Goal: Task Accomplishment & Management: Manage account settings

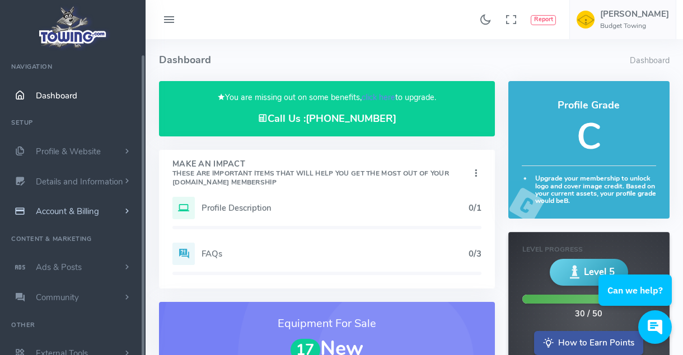
click at [77, 210] on span "Account & Billing" at bounding box center [67, 211] width 63 height 11
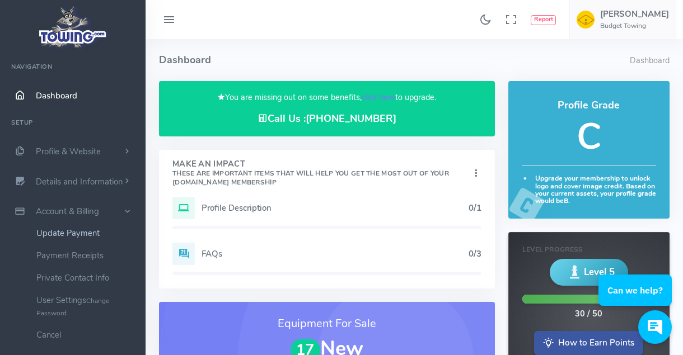
click at [62, 234] on link "Update Payment" at bounding box center [86, 233] width 117 height 22
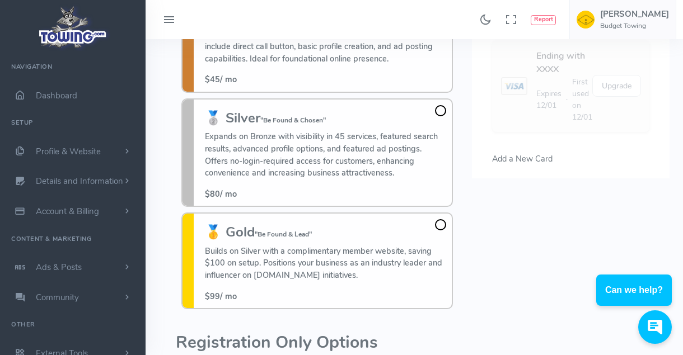
scroll to position [168, 0]
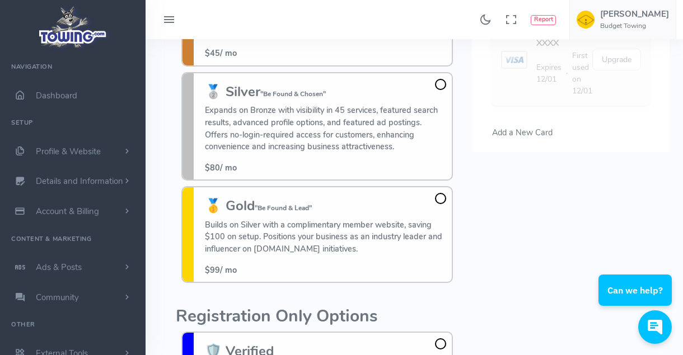
click at [440, 84] on span at bounding box center [440, 84] width 11 height 11
click at [0, 0] on input "🥈 Silver "Be Found & Chosen" Expands on Bronze with visibility in 45 services, …" at bounding box center [0, 0] width 0 height 0
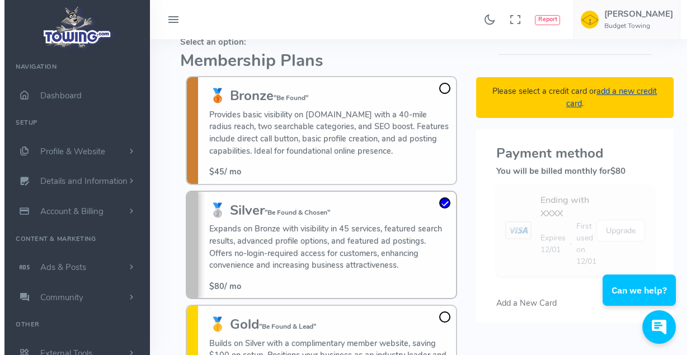
scroll to position [0, 0]
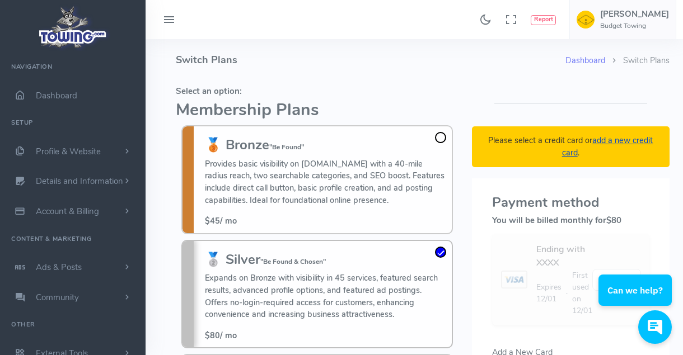
click at [570, 153] on link "add a new credit card" at bounding box center [607, 146] width 91 height 23
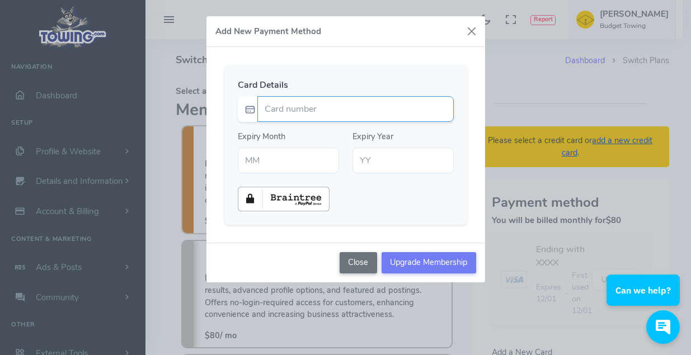
click at [298, 111] on input "Card number" at bounding box center [355, 109] width 196 height 26
type input "4259090016379936"
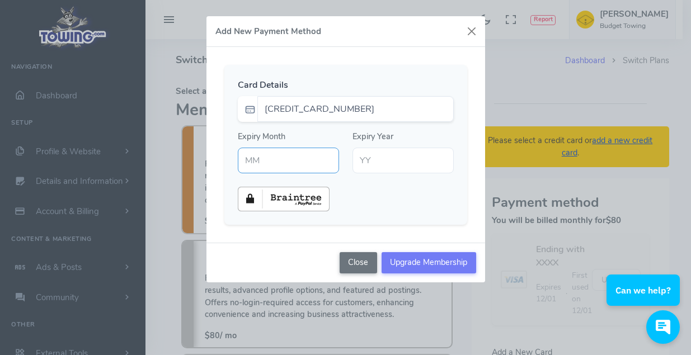
click at [279, 163] on input "text" at bounding box center [288, 161] width 101 height 26
type input "05"
click at [368, 165] on input "text" at bounding box center [402, 161] width 101 height 26
type input "29"
drag, startPoint x: 382, startPoint y: 27, endPoint x: 206, endPoint y: 86, distance: 185.2
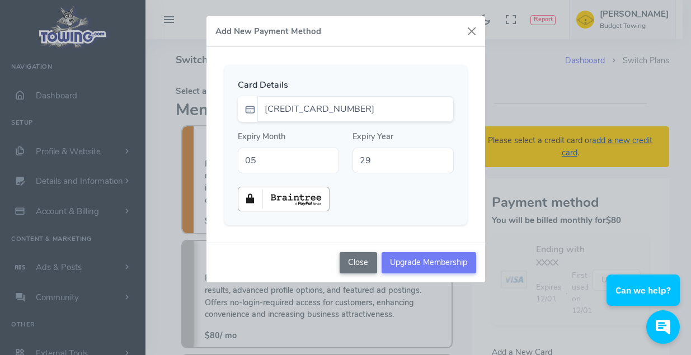
click at [206, 86] on div "Add New Payment Method Card Details 4259090016379936 Expiry Month 05 Expiry Yea…" at bounding box center [346, 149] width 280 height 267
drag, startPoint x: 206, startPoint y: 86, endPoint x: 218, endPoint y: 116, distance: 32.2
click at [218, 116] on div "Card Details 4259090016379936 Expiry Month 05 Expiry Year 29" at bounding box center [345, 145] width 279 height 196
click at [419, 263] on input "Upgrade Membership" at bounding box center [429, 262] width 95 height 21
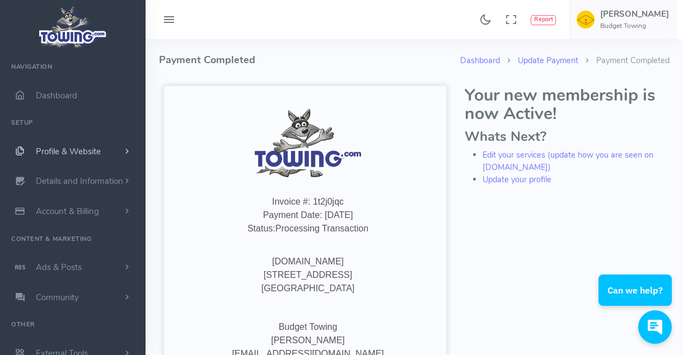
click at [79, 152] on span "Profile & Website" at bounding box center [68, 151] width 65 height 11
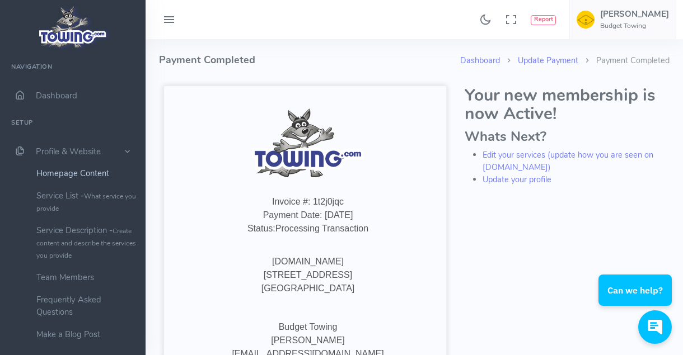
click at [63, 175] on link "Homepage Content" at bounding box center [86, 173] width 117 height 22
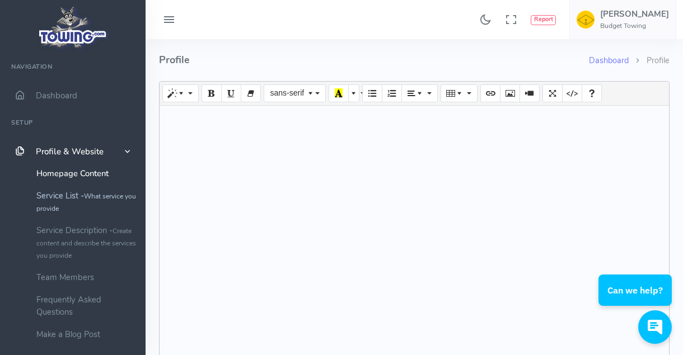
click at [63, 198] on link "Service List - What service you provide" at bounding box center [86, 202] width 117 height 35
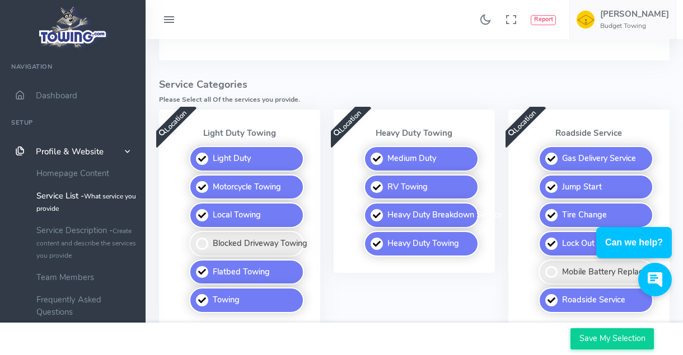
scroll to position [224, 0]
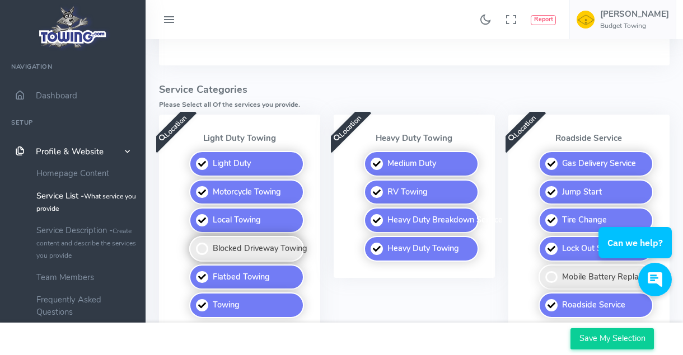
click at [228, 245] on label "Blocked Driveway Towing" at bounding box center [246, 249] width 115 height 26
click at [194, 243] on input "Blocked Driveway Towing" at bounding box center [189, 239] width 7 height 7
checkbox input "true"
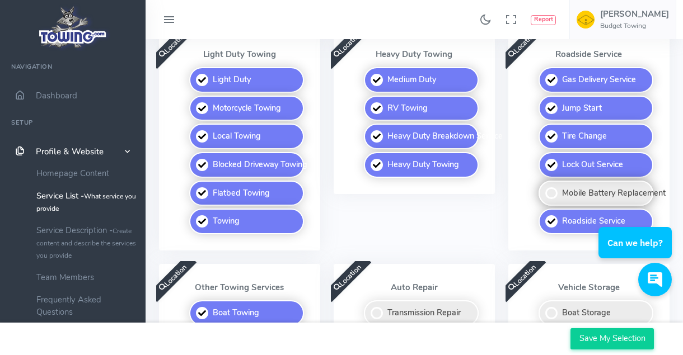
scroll to position [336, 0]
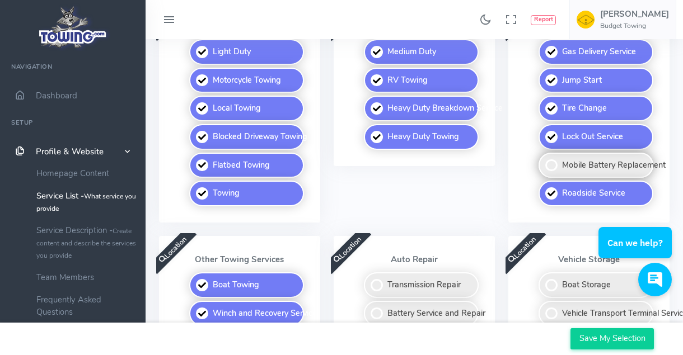
click at [552, 167] on label "Mobile Battery Replacement" at bounding box center [595, 166] width 115 height 26
click at [543, 160] on input "Mobile Battery Replacement" at bounding box center [538, 156] width 7 height 7
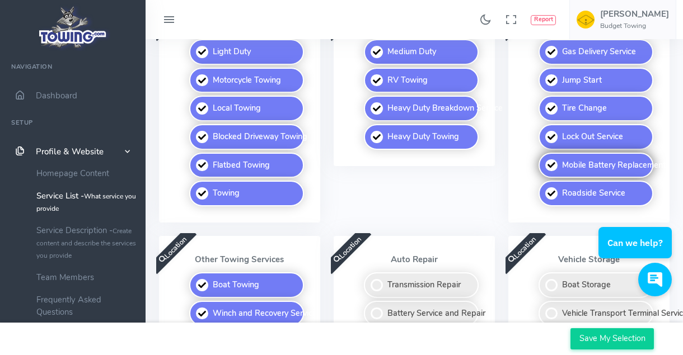
click at [544, 165] on label "Mobile Battery Replacement" at bounding box center [595, 166] width 115 height 26
click at [543, 160] on input "Mobile Battery Replacement" at bounding box center [538, 156] width 7 height 7
checkbox input "false"
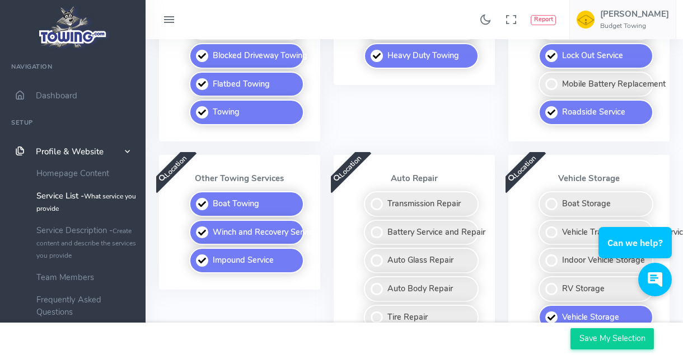
scroll to position [448, 0]
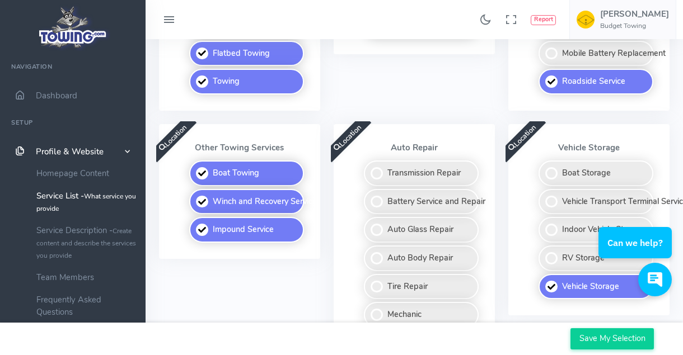
click at [378, 156] on div "Location Auto Repair Transmission Repair Battery Service and Repair Auto Glass …" at bounding box center [413, 248] width 161 height 248
click at [378, 143] on p "Auto Repair" at bounding box center [414, 147] width 134 height 9
click at [365, 156] on div "Location" at bounding box center [352, 142] width 42 height 42
click at [375, 177] on label "Transmission Repair" at bounding box center [421, 174] width 115 height 26
click at [368, 168] on input "Transmission Repair" at bounding box center [364, 164] width 7 height 7
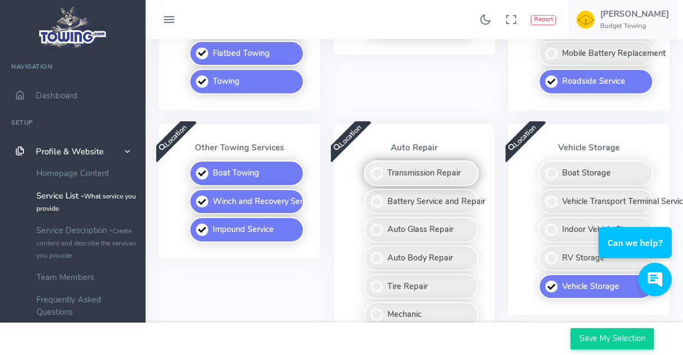
checkbox input "true"
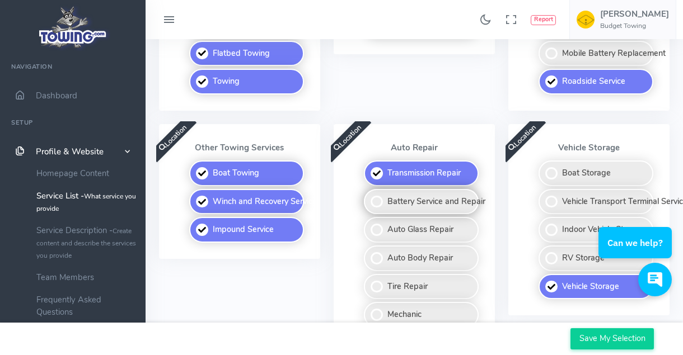
click at [377, 204] on label "Battery Service and Repair" at bounding box center [421, 202] width 115 height 26
click at [368, 196] on input "Battery Service and Repair" at bounding box center [364, 192] width 7 height 7
checkbox input "true"
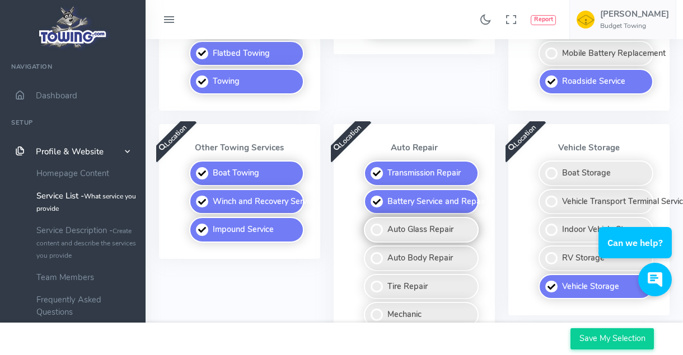
click at [374, 229] on label "Auto Glass Repair" at bounding box center [421, 230] width 115 height 26
click at [368, 224] on input "Auto Glass Repair" at bounding box center [364, 220] width 7 height 7
checkbox input "true"
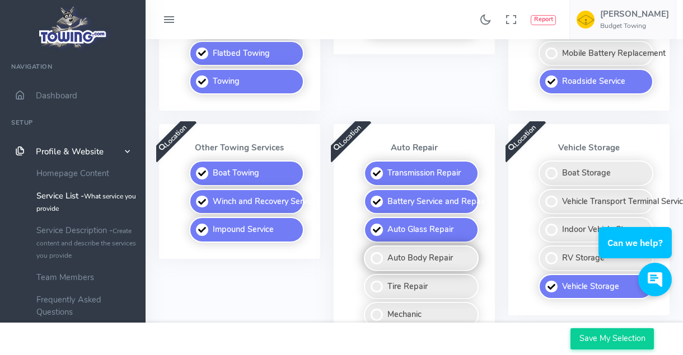
click at [380, 261] on label "Auto Body Repair" at bounding box center [421, 259] width 115 height 26
click at [368, 253] on input "Auto Body Repair" at bounding box center [364, 249] width 7 height 7
checkbox input "true"
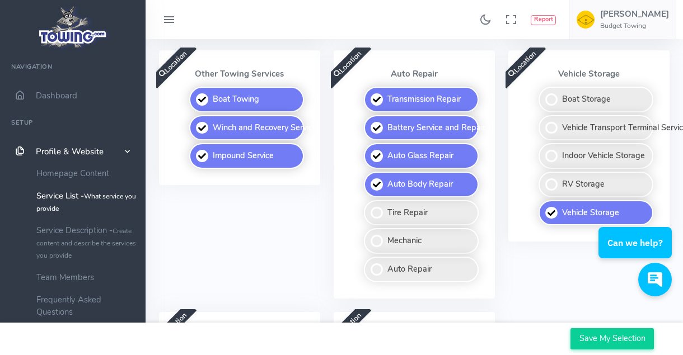
scroll to position [615, 0]
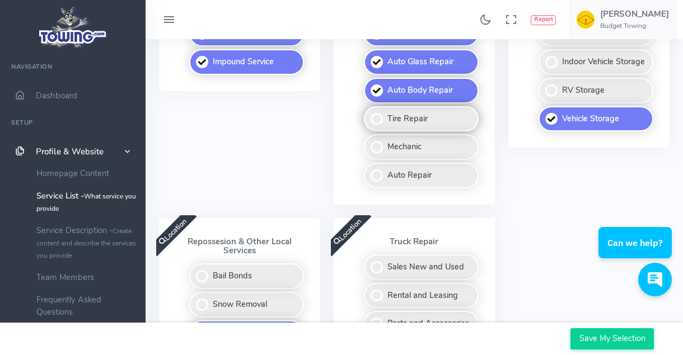
click at [373, 120] on label "Tire Repair" at bounding box center [421, 119] width 115 height 26
click at [368, 114] on input "Tire Repair" at bounding box center [364, 109] width 7 height 7
checkbox input "true"
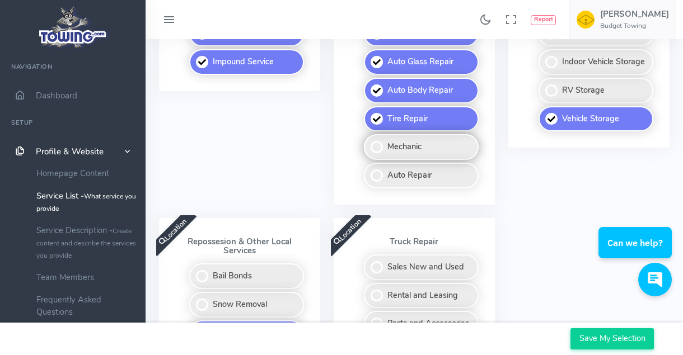
click at [368, 154] on label "Mechanic" at bounding box center [421, 147] width 115 height 26
click at [368, 142] on input "Mechanic" at bounding box center [364, 137] width 7 height 7
checkbox input "true"
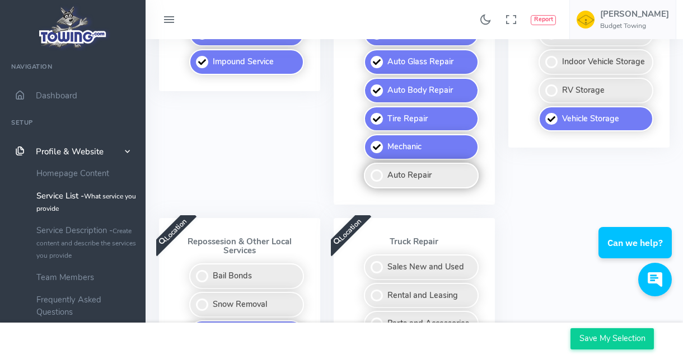
click at [368, 177] on label "Auto Repair" at bounding box center [421, 176] width 115 height 26
click at [368, 170] on input "Auto Repair" at bounding box center [364, 166] width 7 height 7
checkbox input "true"
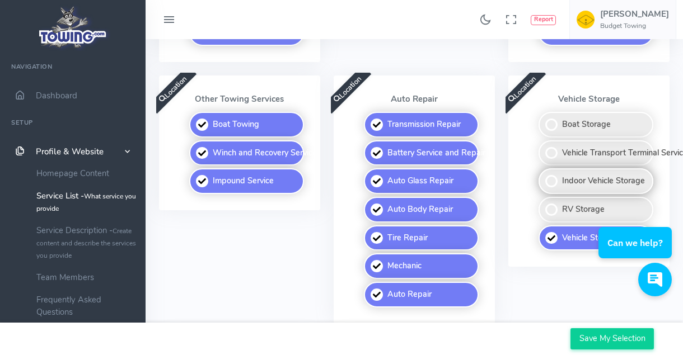
scroll to position [504, 0]
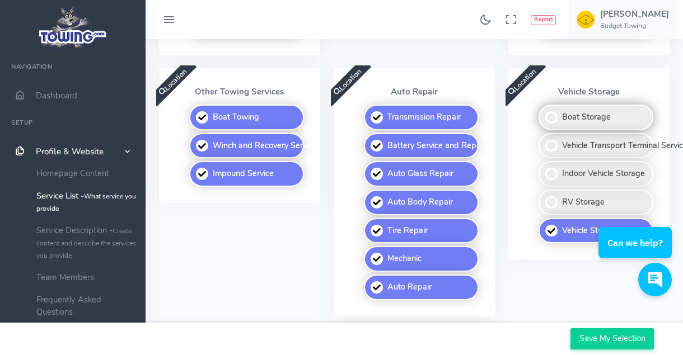
click at [550, 123] on label "Boat Storage" at bounding box center [595, 118] width 115 height 26
click at [543, 112] on input "Boat Storage" at bounding box center [538, 108] width 7 height 7
checkbox input "true"
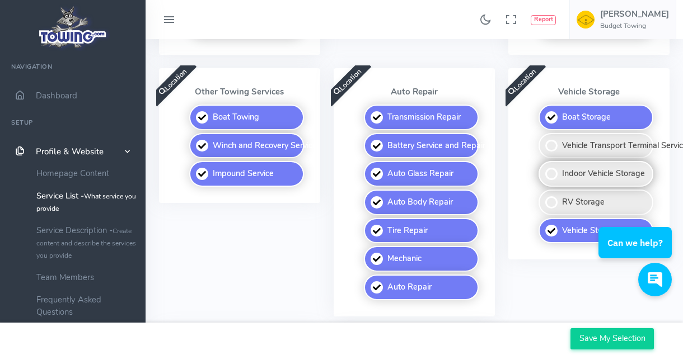
click at [551, 175] on label "Indoor Vehicle Storage" at bounding box center [595, 174] width 115 height 26
click at [543, 168] on input "Indoor Vehicle Storage" at bounding box center [538, 164] width 7 height 7
checkbox input "true"
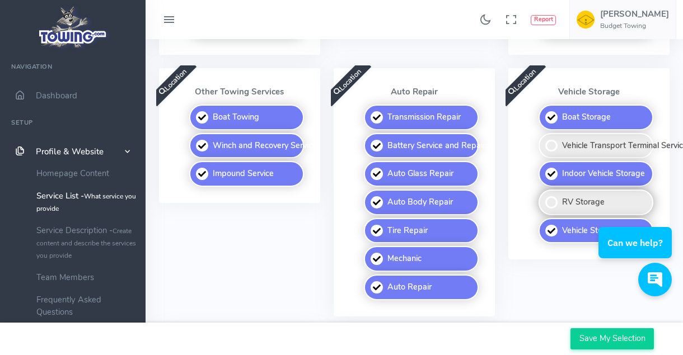
click at [553, 200] on label "RV Storage" at bounding box center [595, 203] width 115 height 26
click at [543, 197] on input "RV Storage" at bounding box center [538, 193] width 7 height 7
checkbox input "true"
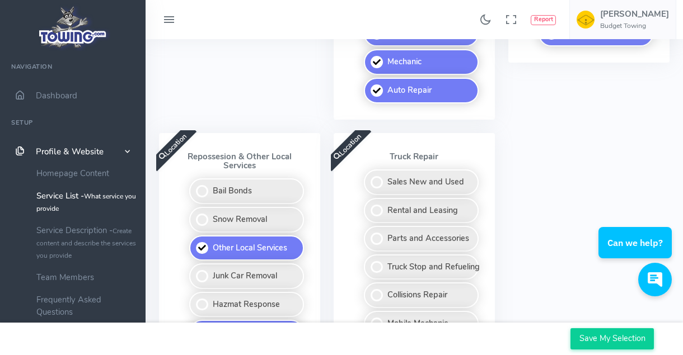
scroll to position [746, 0]
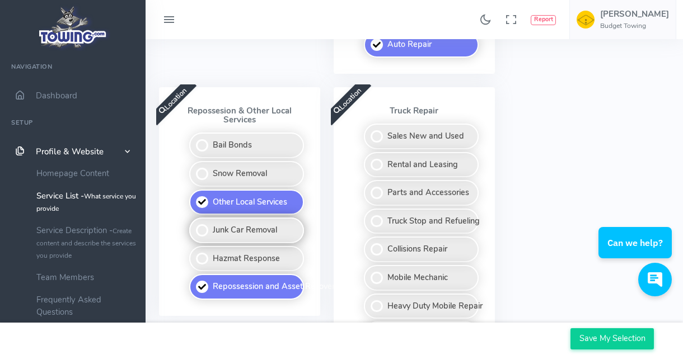
click at [200, 229] on label "Junk Car Removal" at bounding box center [246, 231] width 115 height 26
click at [194, 225] on input "Junk Car Removal" at bounding box center [189, 221] width 7 height 7
checkbox input "true"
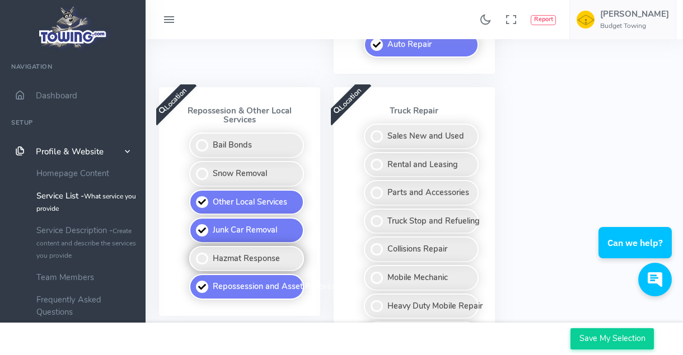
click at [199, 265] on label "Hazmat Response" at bounding box center [246, 259] width 115 height 26
click at [194, 253] on input "Hazmat Response" at bounding box center [189, 249] width 7 height 7
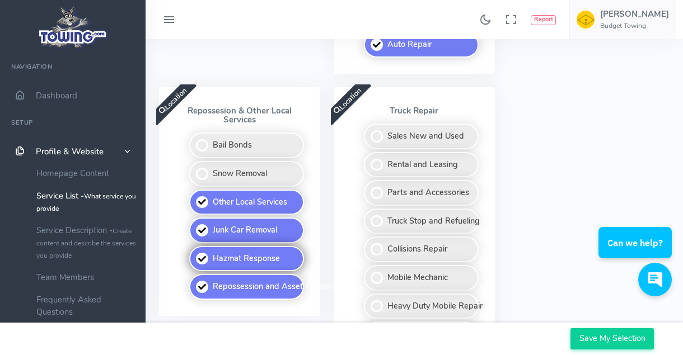
click at [200, 257] on label "Hazmat Response" at bounding box center [246, 259] width 115 height 26
click at [194, 253] on input "Hazmat Response" at bounding box center [189, 249] width 7 height 7
checkbox input "false"
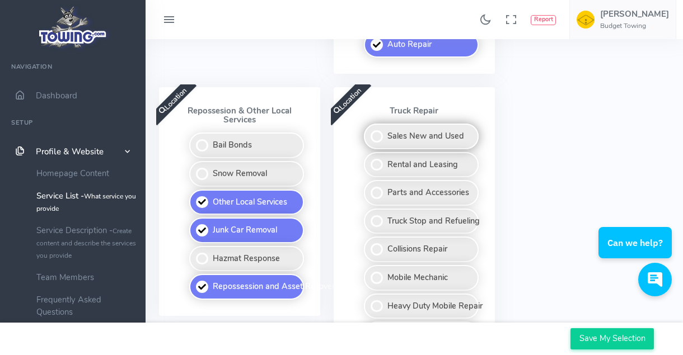
click at [378, 139] on label "Sales New and Used" at bounding box center [421, 137] width 115 height 26
click at [368, 131] on input "Sales New and Used" at bounding box center [364, 127] width 7 height 7
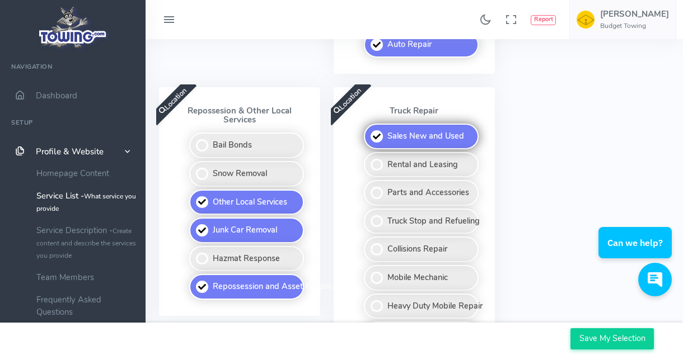
click at [378, 135] on label "Sales New and Used" at bounding box center [421, 137] width 115 height 26
click at [368, 131] on input "Sales New and Used" at bounding box center [364, 127] width 7 height 7
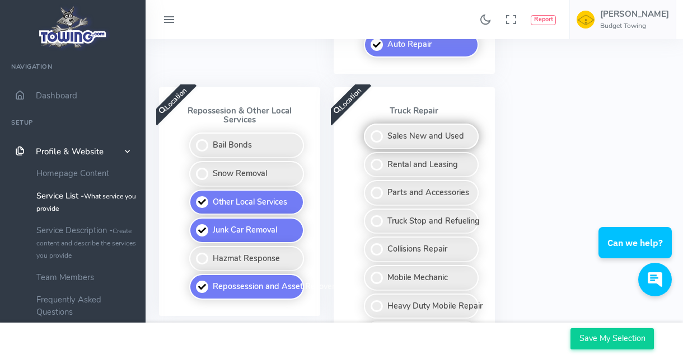
click at [378, 129] on label "Sales New and Used" at bounding box center [421, 137] width 115 height 26
click at [368, 129] on input "Sales New and Used" at bounding box center [364, 127] width 7 height 7
checkbox input "true"
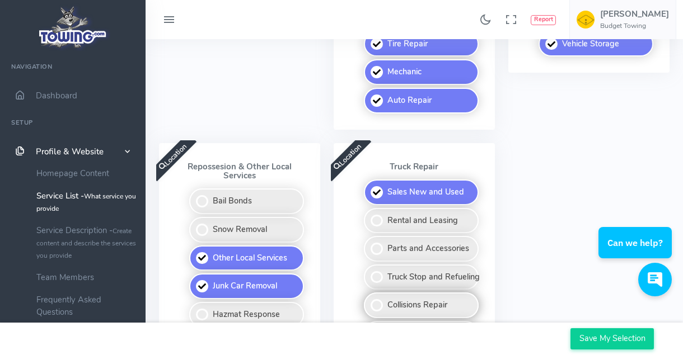
scroll to position [802, 0]
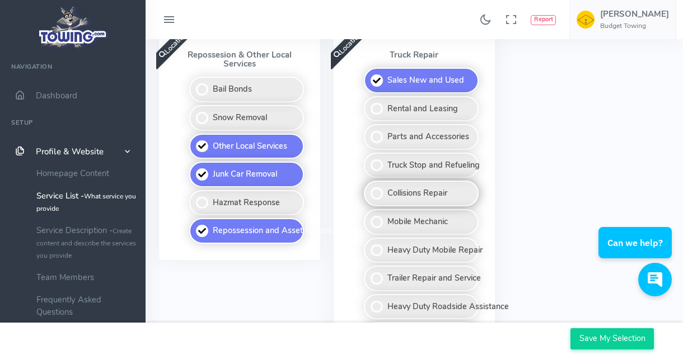
click at [375, 195] on label "Collisions Repair" at bounding box center [421, 194] width 115 height 26
click at [368, 188] on input "Collisions Repair" at bounding box center [364, 184] width 7 height 7
checkbox input "true"
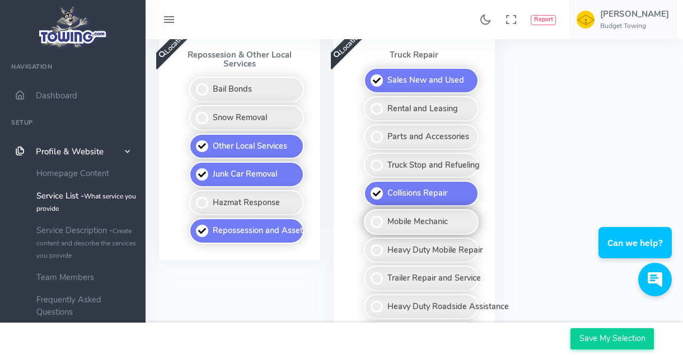
click at [380, 225] on label "Mobile Mechanic" at bounding box center [421, 222] width 115 height 26
click at [368, 217] on input "Mobile Mechanic" at bounding box center [364, 212] width 7 height 7
checkbox input "true"
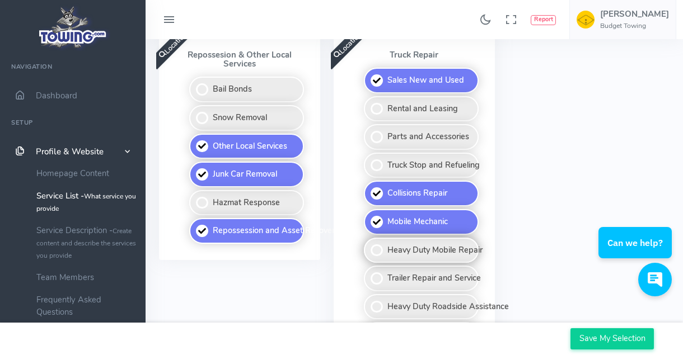
click at [375, 251] on label "Heavy Duty Mobile Repair" at bounding box center [421, 251] width 115 height 26
click at [368, 245] on input "Heavy Duty Mobile Repair" at bounding box center [364, 241] width 7 height 7
checkbox input "true"
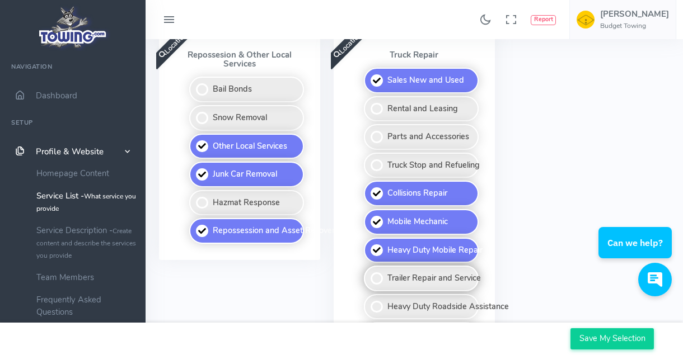
click at [384, 272] on label "Trailer Repair and Service" at bounding box center [421, 279] width 115 height 26
click at [368, 272] on input "Trailer Repair and Service" at bounding box center [364, 269] width 7 height 7
checkbox input "true"
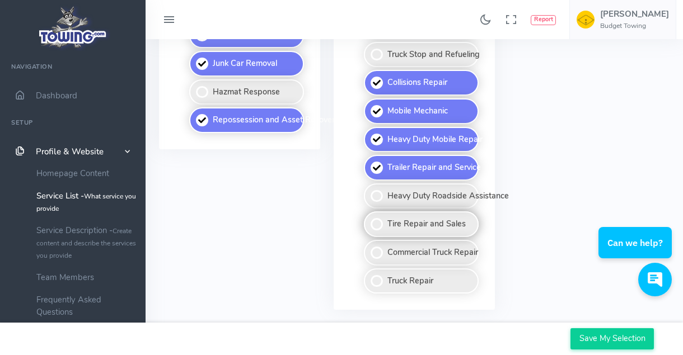
scroll to position [914, 0]
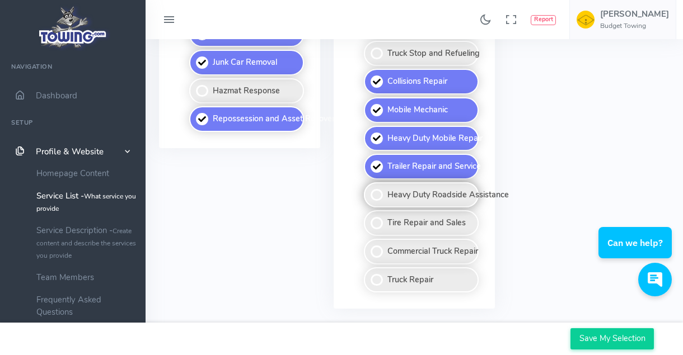
click at [383, 198] on label "Heavy Duty Roadside Assistance" at bounding box center [421, 195] width 115 height 26
click at [368, 190] on input "Heavy Duty Roadside Assistance" at bounding box center [364, 185] width 7 height 7
checkbox input "true"
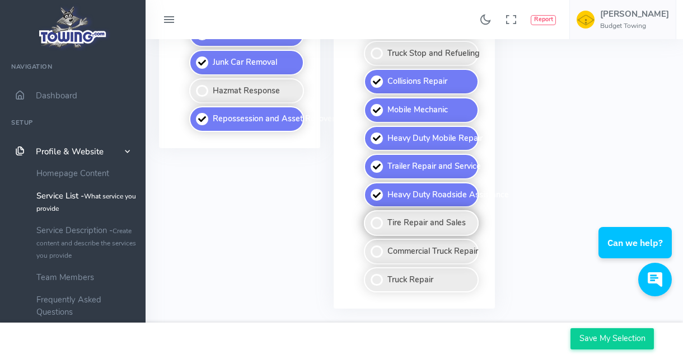
click at [377, 225] on label "Tire Repair and Sales" at bounding box center [421, 223] width 115 height 26
click at [368, 218] on input "Tire Repair and Sales" at bounding box center [364, 213] width 7 height 7
checkbox input "true"
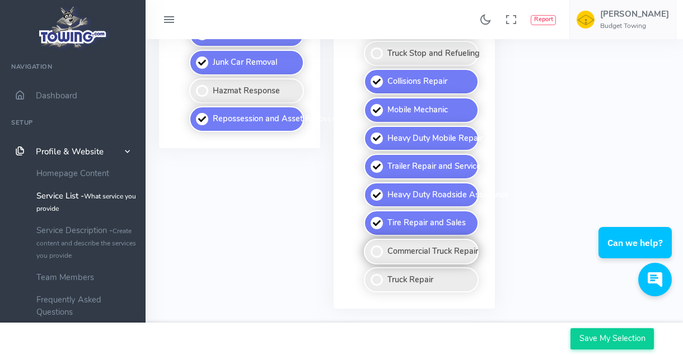
click at [382, 257] on label "Commercial Truck Repair" at bounding box center [421, 252] width 115 height 26
click at [368, 246] on input "Commercial Truck Repair" at bounding box center [364, 242] width 7 height 7
checkbox input "true"
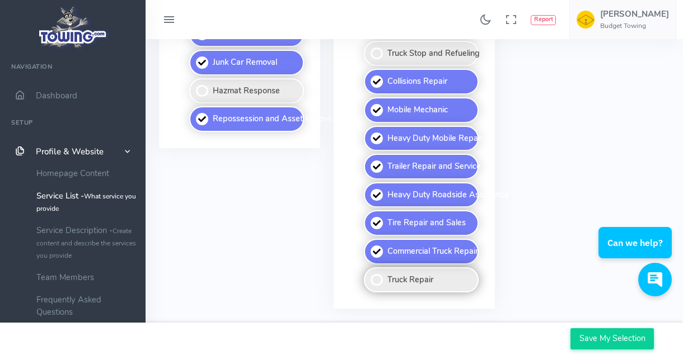
click at [376, 271] on label "Truck Repair" at bounding box center [421, 280] width 115 height 26
click at [368, 271] on input "Truck Repair" at bounding box center [364, 270] width 7 height 7
checkbox input "true"
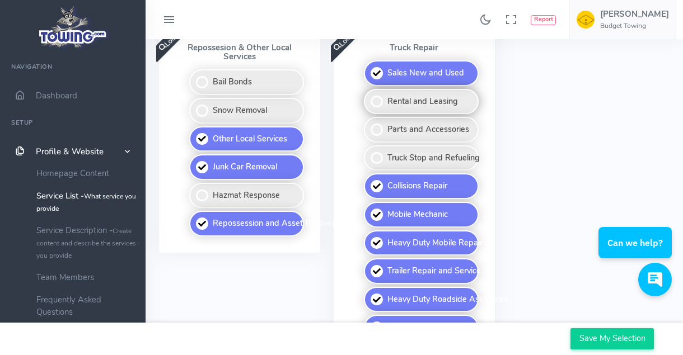
scroll to position [783, 0]
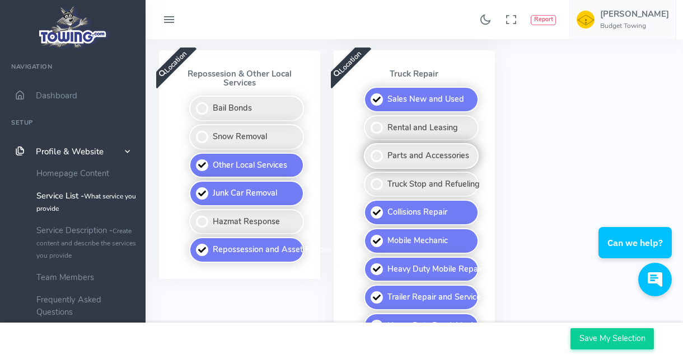
click at [380, 154] on label "Parts and Accessories" at bounding box center [421, 156] width 115 height 26
click at [368, 151] on input "Parts and Accessories" at bounding box center [364, 146] width 7 height 7
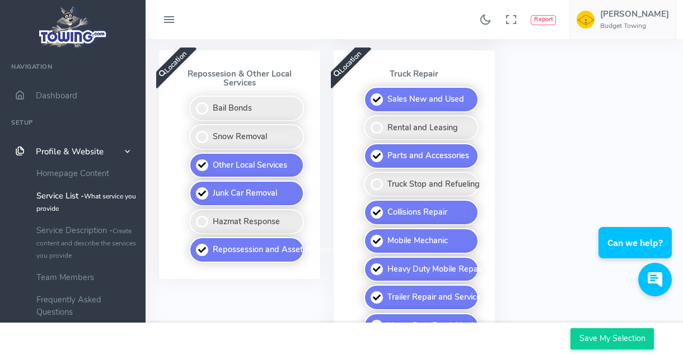
scroll to position [727, 0]
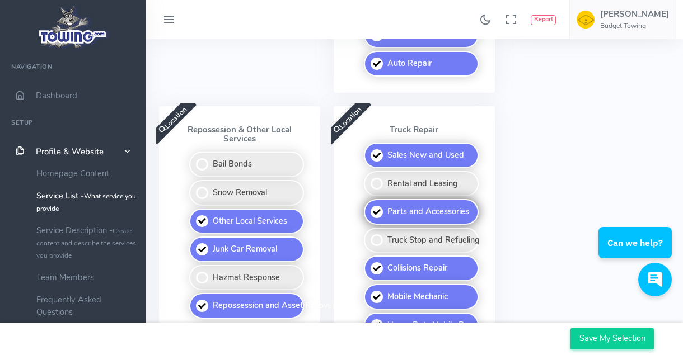
click at [372, 214] on label "Parts and Accessories" at bounding box center [421, 212] width 115 height 26
click at [368, 206] on input "Parts and Accessories" at bounding box center [364, 202] width 7 height 7
checkbox input "false"
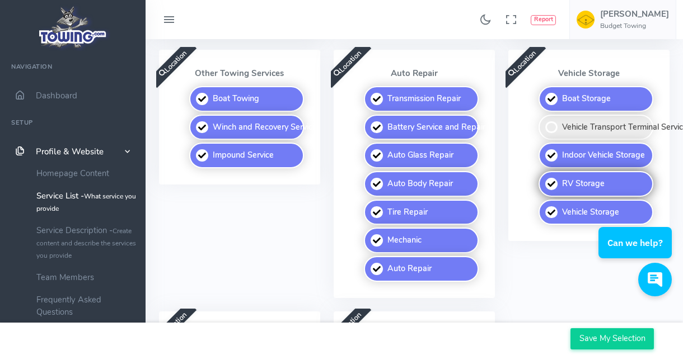
scroll to position [559, 0]
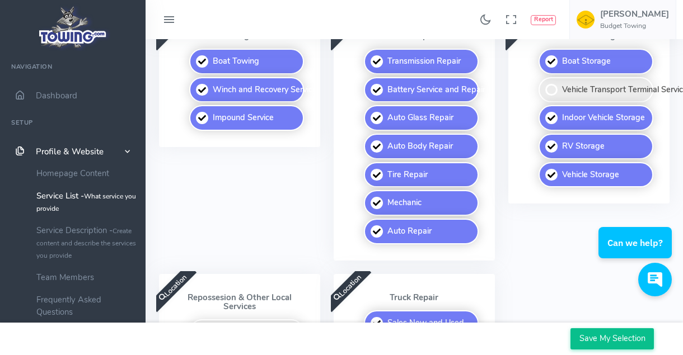
click at [608, 345] on input "Save My Selection" at bounding box center [611, 338] width 83 height 21
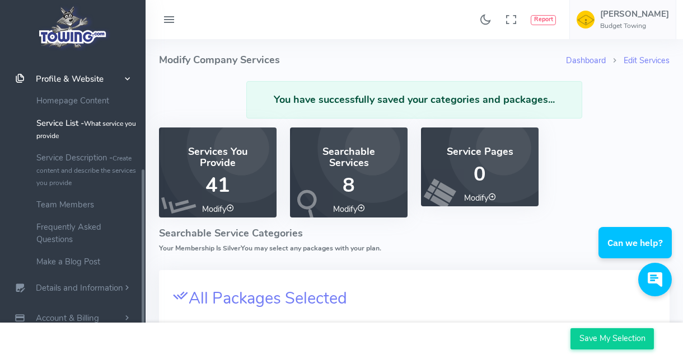
scroll to position [188, 0]
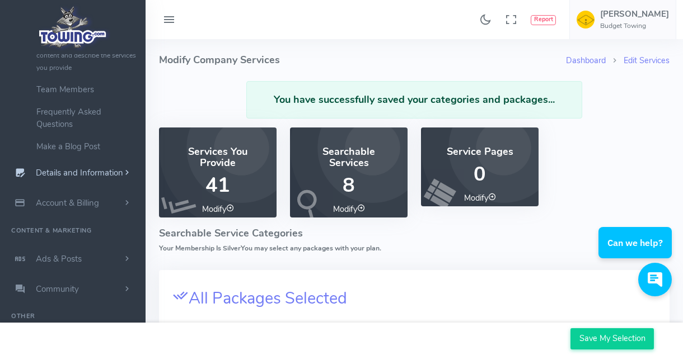
click at [72, 175] on span "Details and Information" at bounding box center [79, 173] width 87 height 11
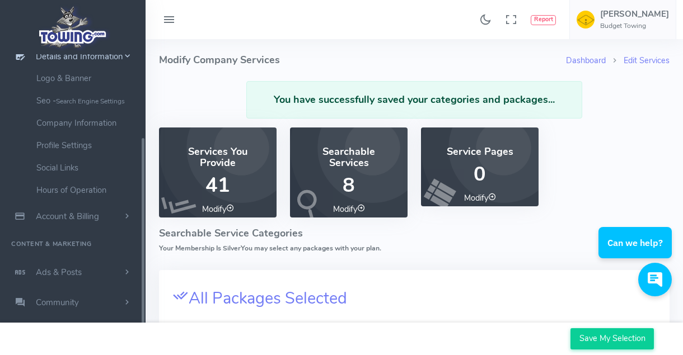
scroll to position [115, 0]
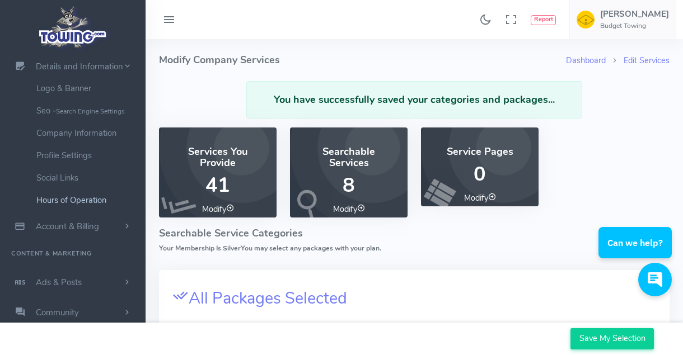
click at [77, 200] on link "Hours of Operation" at bounding box center [86, 200] width 117 height 22
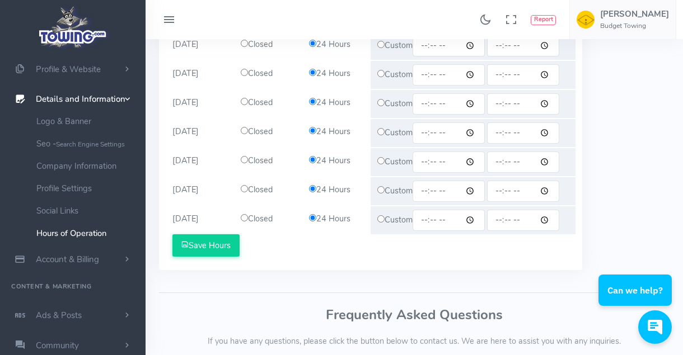
scroll to position [233, 0]
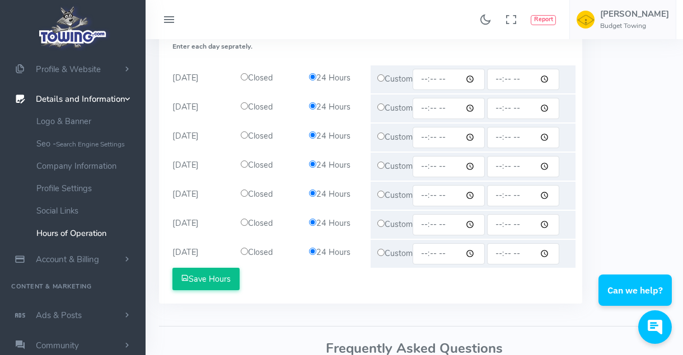
click at [197, 283] on button "Save Hours" at bounding box center [205, 279] width 67 height 22
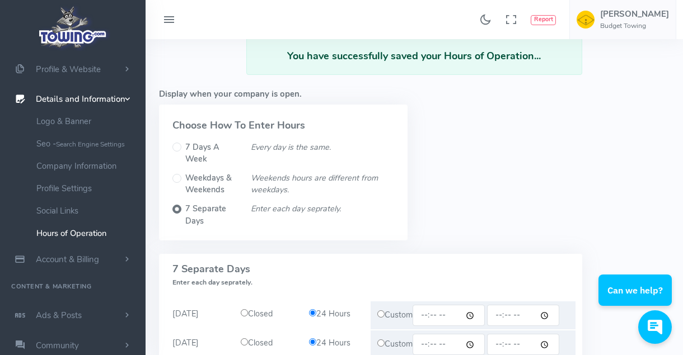
scroll to position [112, 0]
